Goal: Transaction & Acquisition: Subscribe to service/newsletter

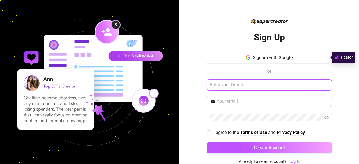
click at [219, 85] on input "text" at bounding box center [268, 84] width 125 height 11
click at [232, 60] on button "Sign up with Google" at bounding box center [268, 57] width 125 height 11
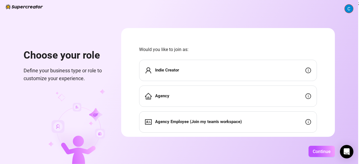
click at [210, 125] on div "Agency Employee (Join my team's workspace)" at bounding box center [228, 121] width 178 height 21
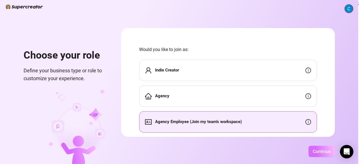
click at [317, 149] on span "Continue" at bounding box center [321, 151] width 18 height 5
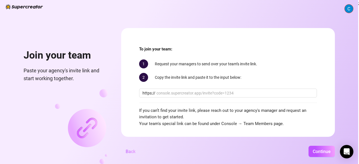
click at [133, 148] on button "Back" at bounding box center [130, 151] width 19 height 11
